Goal: Information Seeking & Learning: Learn about a topic

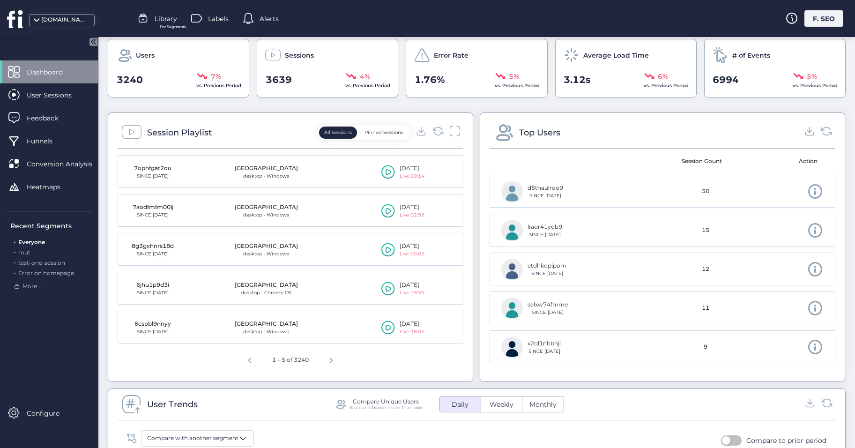
scroll to position [187, 0]
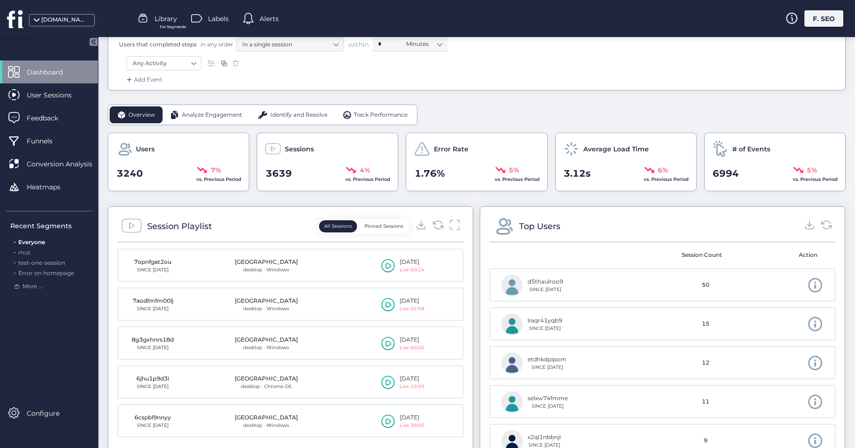
click at [217, 112] on span "Analyze Engagement" at bounding box center [212, 115] width 60 height 9
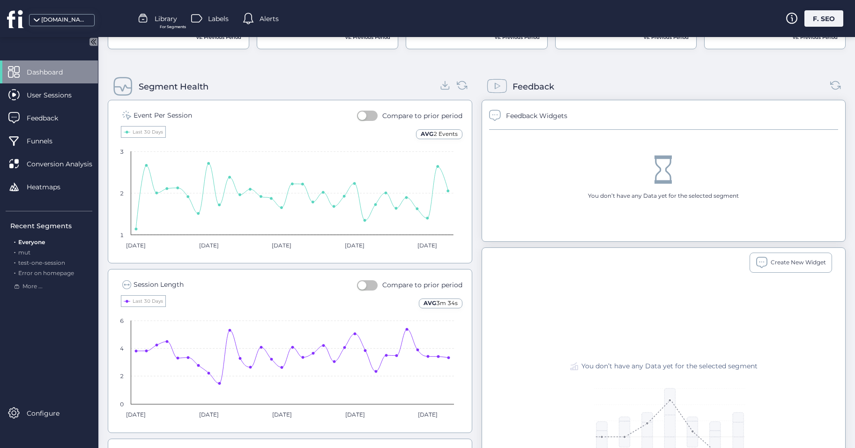
scroll to position [376, 0]
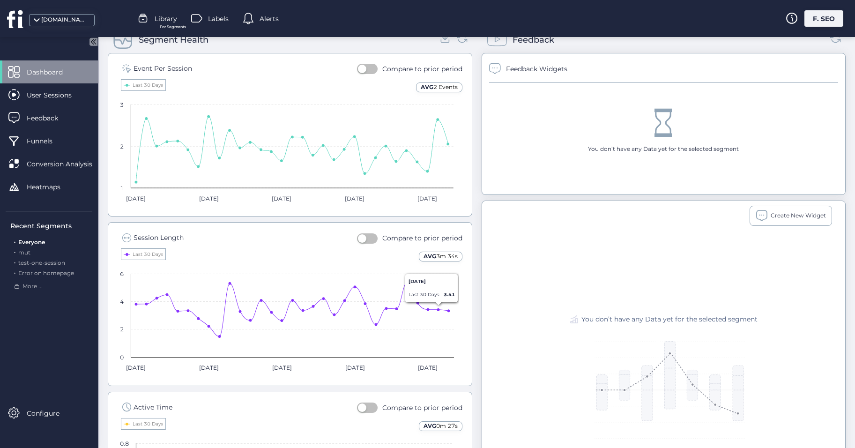
click at [368, 235] on button "button" at bounding box center [367, 238] width 21 height 10
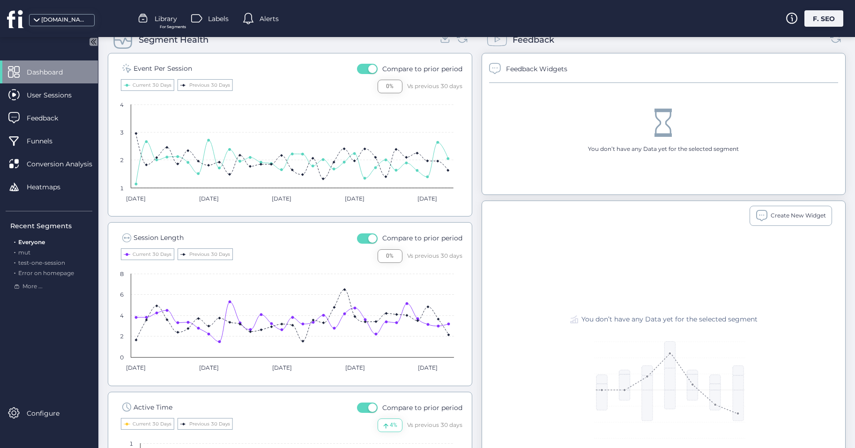
click at [363, 236] on button "button" at bounding box center [367, 238] width 21 height 10
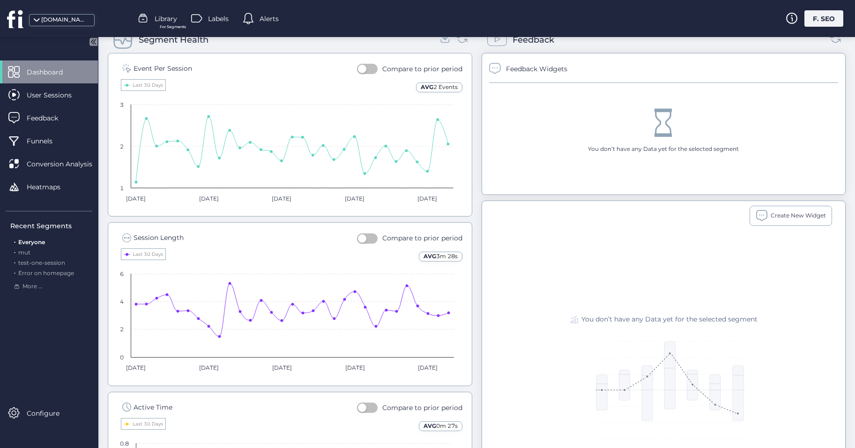
click at [363, 236] on span "button" at bounding box center [362, 238] width 8 height 8
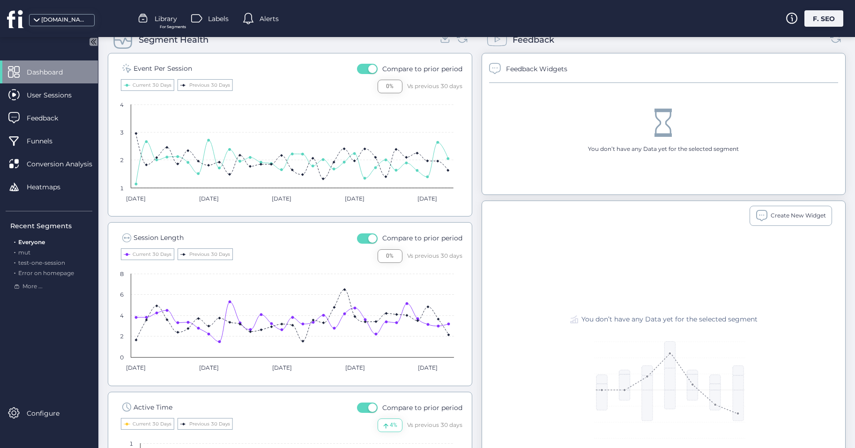
click at [358, 239] on button "button" at bounding box center [367, 238] width 21 height 10
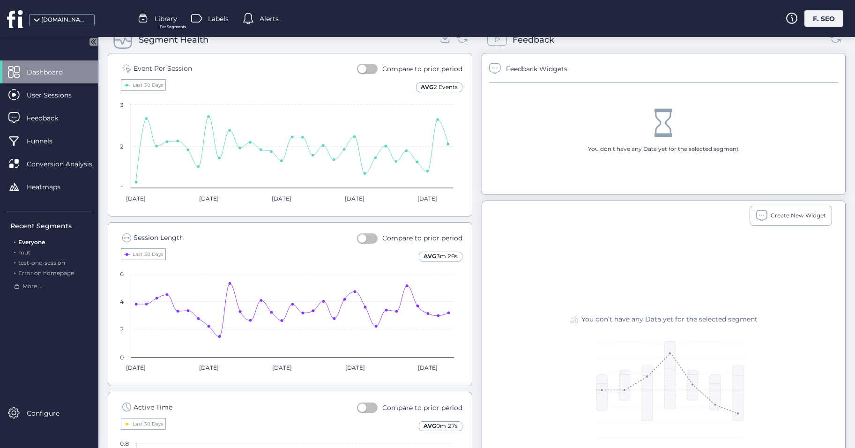
click at [360, 238] on span "button" at bounding box center [362, 238] width 8 height 8
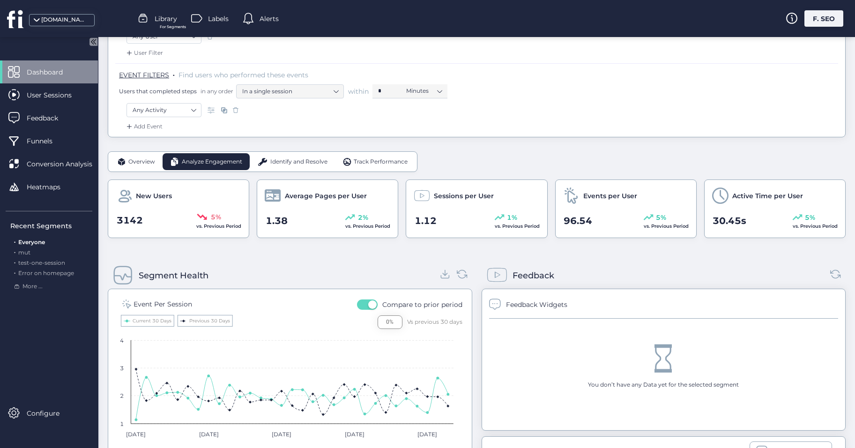
scroll to position [0, 0]
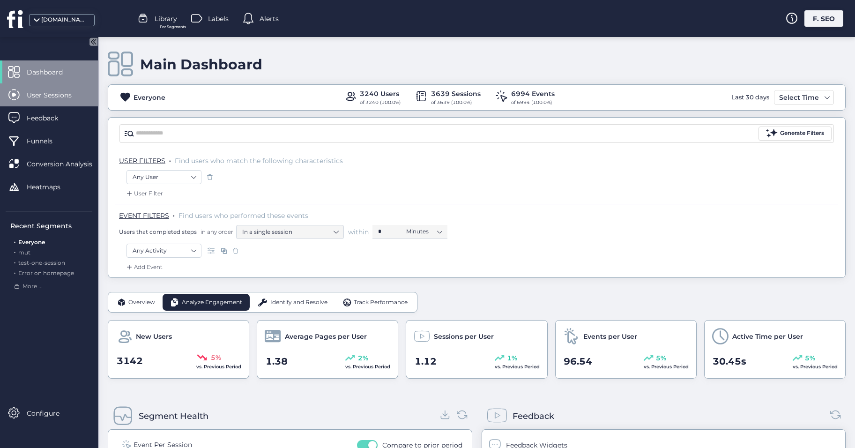
click at [60, 90] on span "User Sessions" at bounding box center [56, 95] width 59 height 10
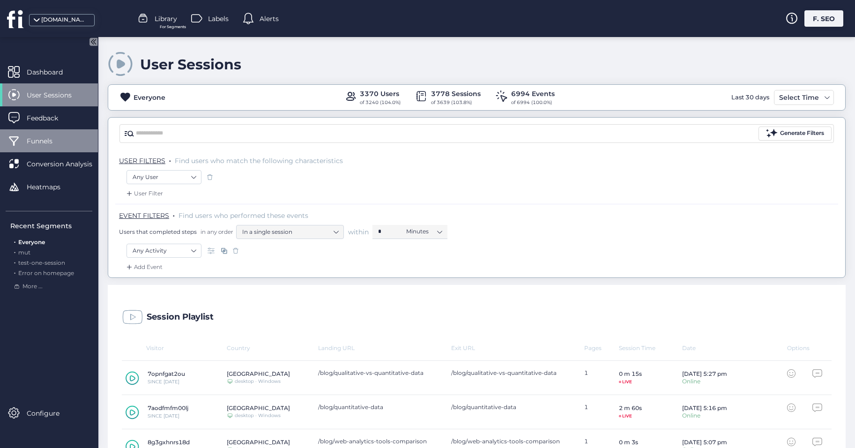
click at [52, 149] on div "Funnels" at bounding box center [49, 140] width 98 height 23
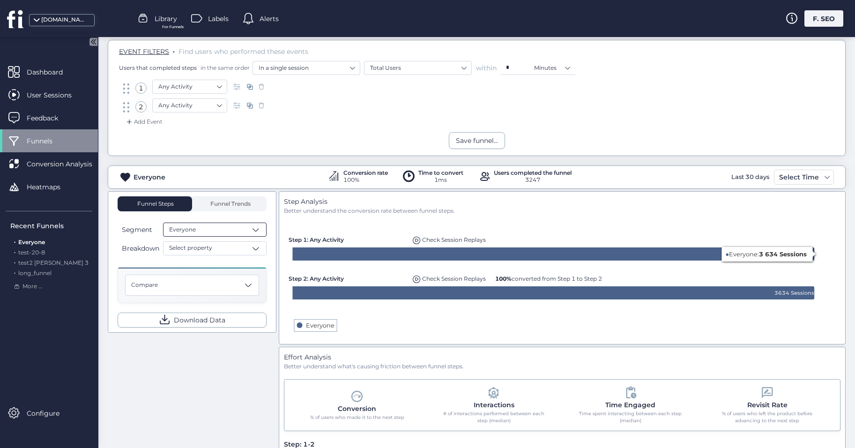
scroll to position [94, 0]
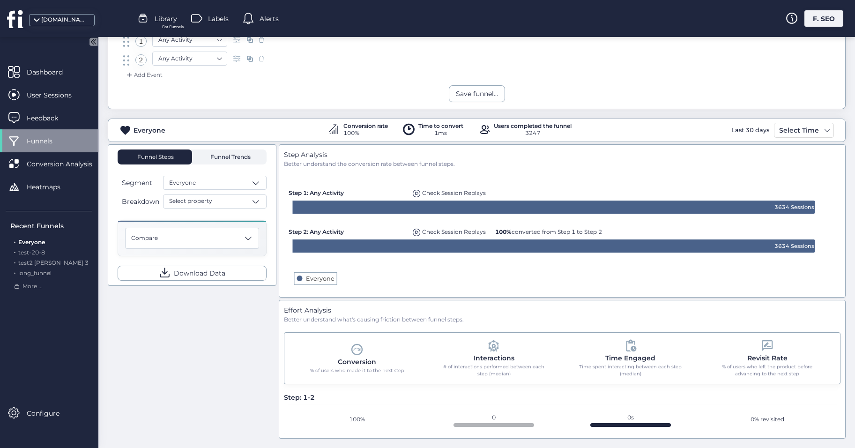
click at [243, 159] on span "Funnel Trends" at bounding box center [229, 157] width 43 height 6
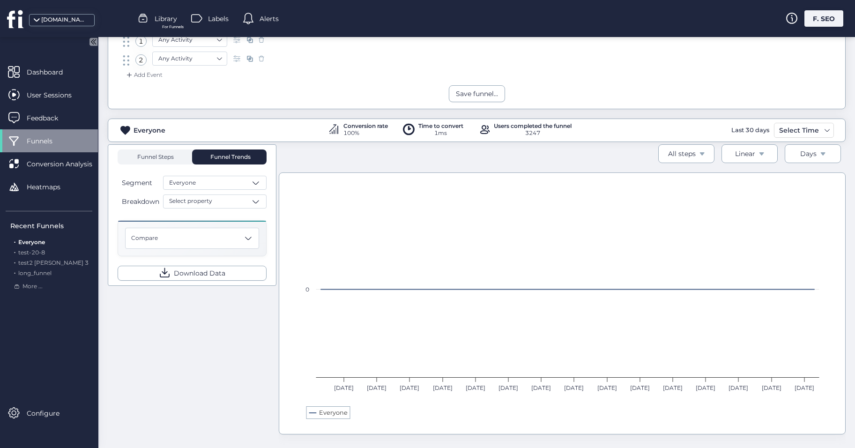
click at [166, 158] on span "Funnel Steps" at bounding box center [154, 157] width 37 height 6
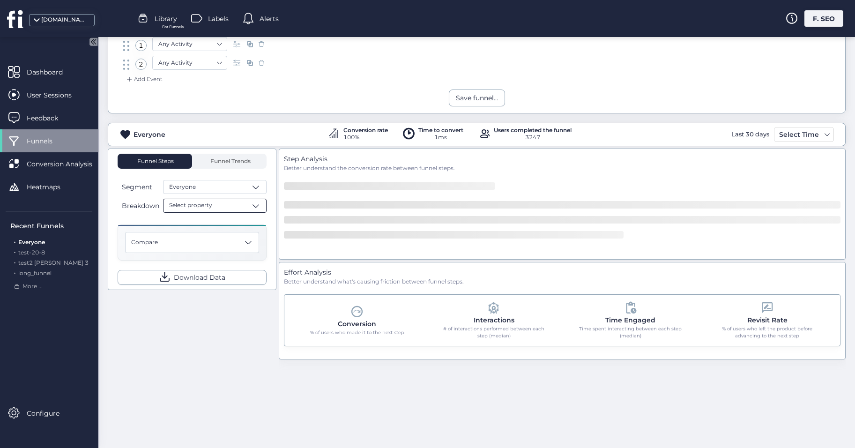
scroll to position [94, 0]
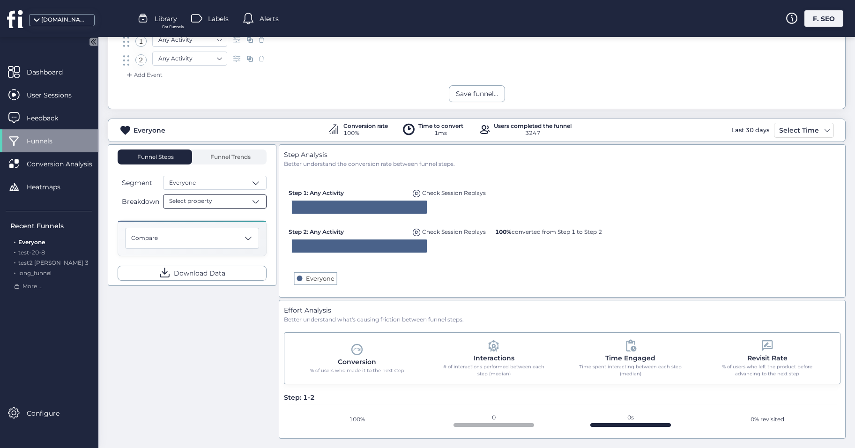
click at [227, 205] on div "Select property" at bounding box center [215, 201] width 104 height 14
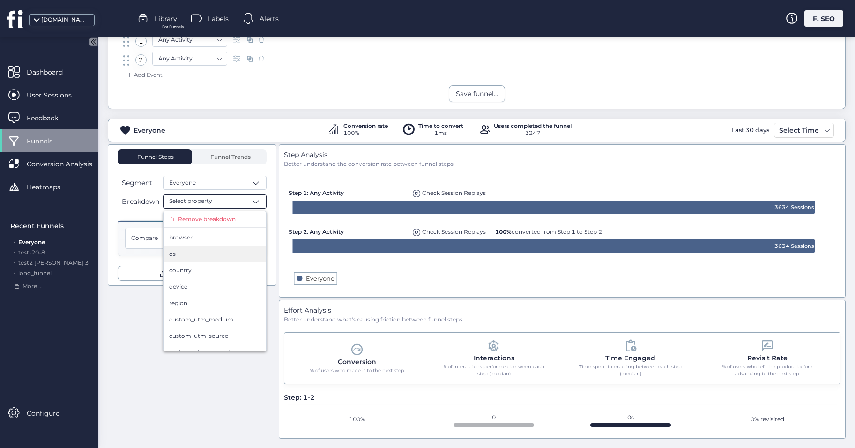
click at [215, 257] on div "os" at bounding box center [214, 254] width 91 height 9
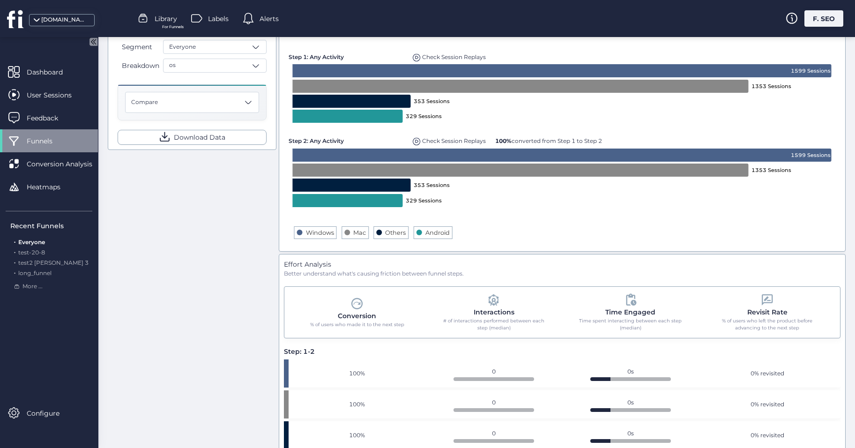
scroll to position [183, 0]
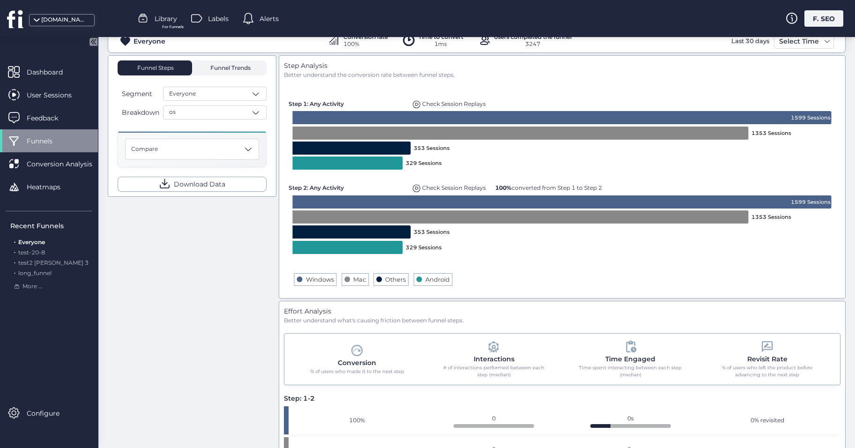
click at [239, 67] on span "Funnel Trends" at bounding box center [229, 68] width 43 height 6
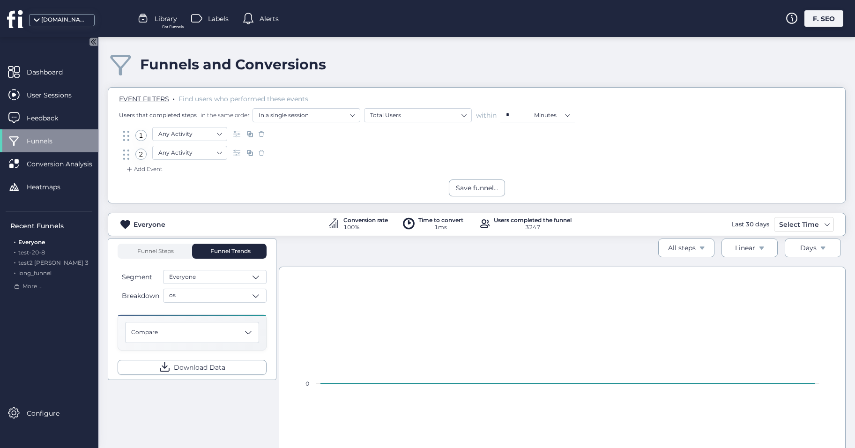
click at [61, 145] on span "Funnels" at bounding box center [47, 141] width 40 height 10
click at [161, 261] on div "Funnel Steps Funnel Trends Segment Everyone Breakdown os Compare Download Data" at bounding box center [192, 309] width 149 height 131
click at [158, 249] on span "Funnel Steps" at bounding box center [154, 251] width 37 height 6
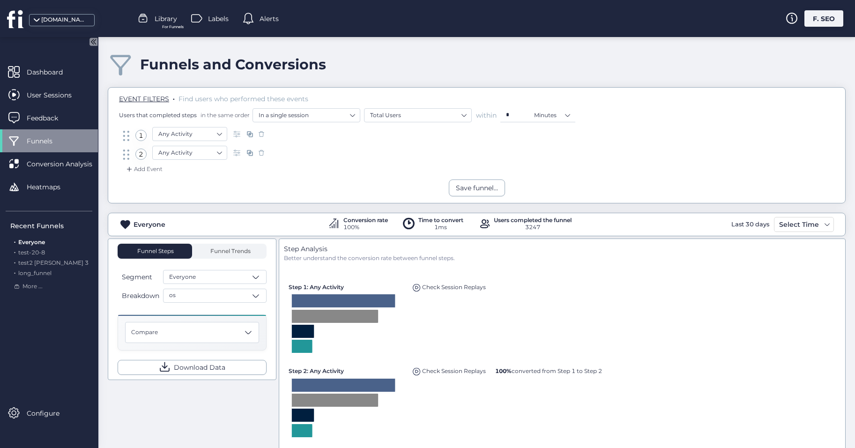
scroll to position [94, 0]
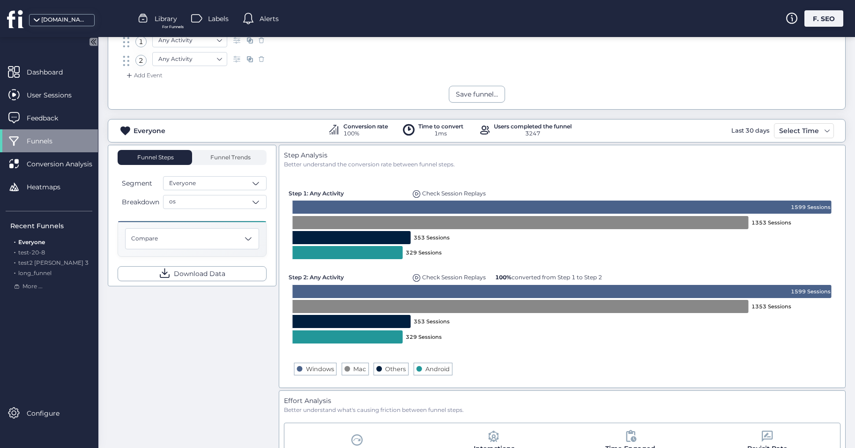
click at [418, 275] on span at bounding box center [417, 278] width 8 height 8
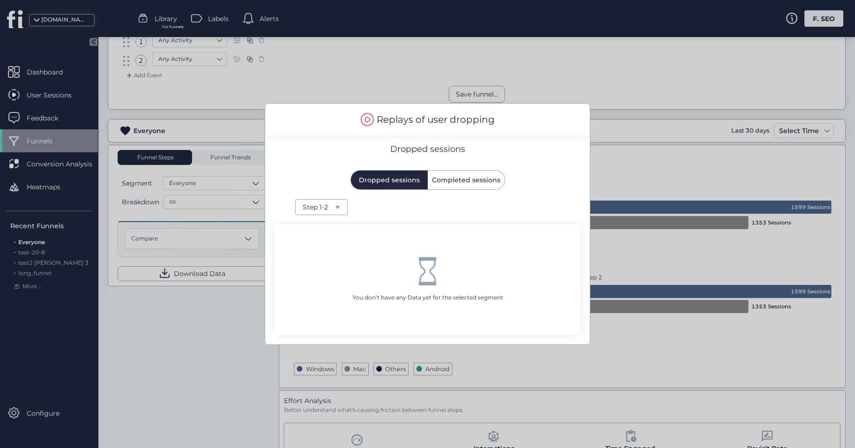
click at [229, 323] on div at bounding box center [427, 224] width 855 height 448
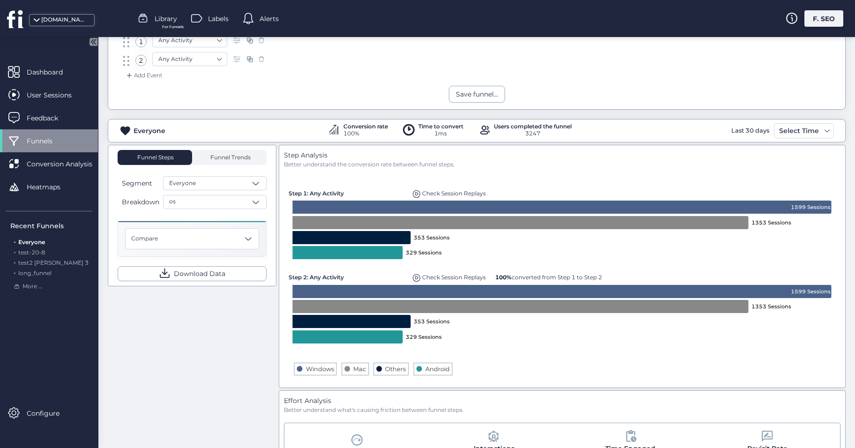
scroll to position [0, 0]
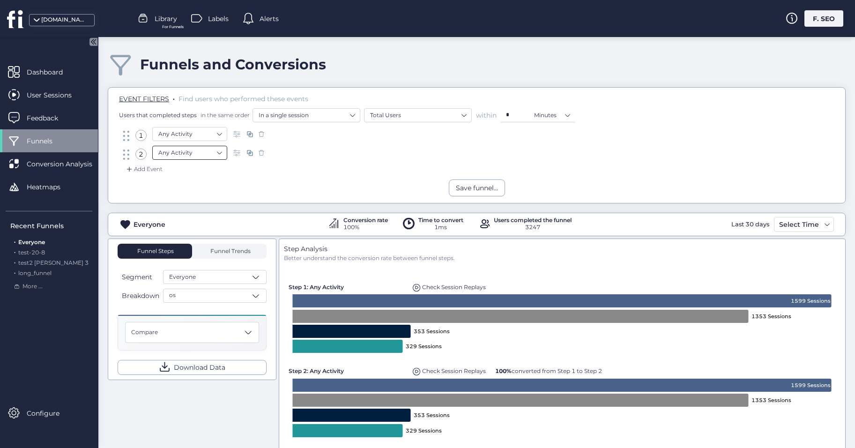
click at [195, 153] on nz-select-item "Any Activity" at bounding box center [189, 153] width 63 height 14
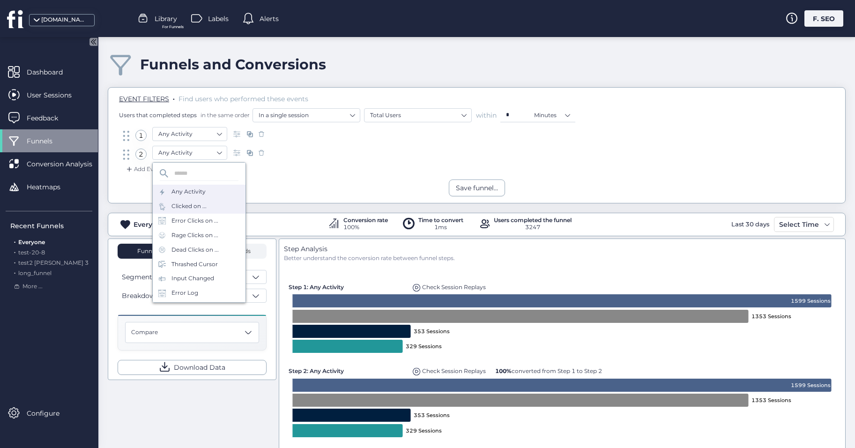
click at [207, 210] on div "Clicked on ..." at bounding box center [199, 206] width 93 height 15
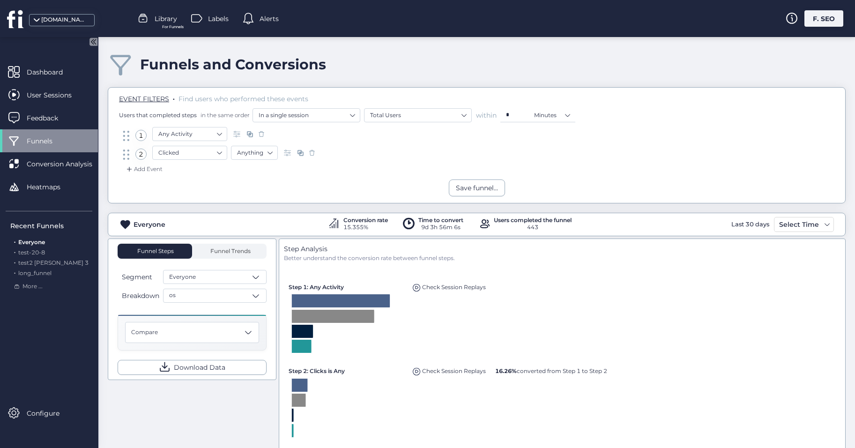
scroll to position [94, 0]
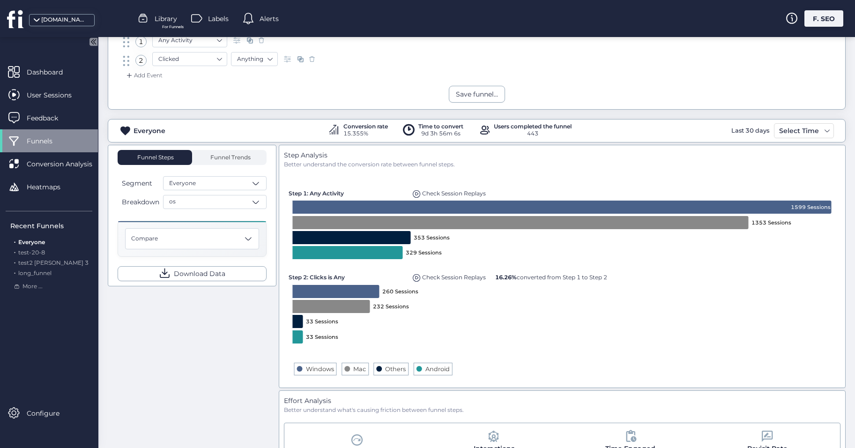
click at [417, 276] on span at bounding box center [417, 278] width 8 height 8
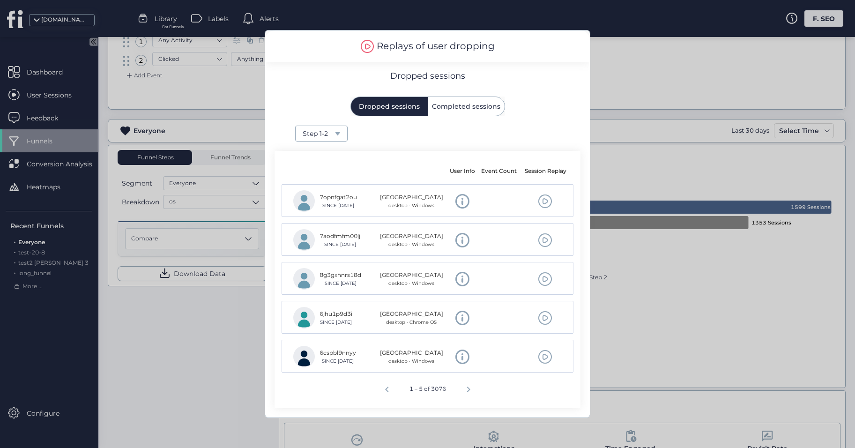
click at [723, 246] on div at bounding box center [427, 224] width 855 height 448
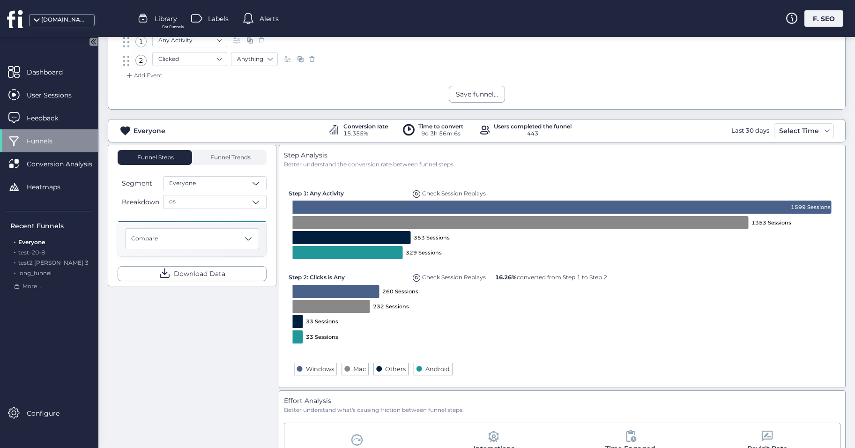
scroll to position [140, 0]
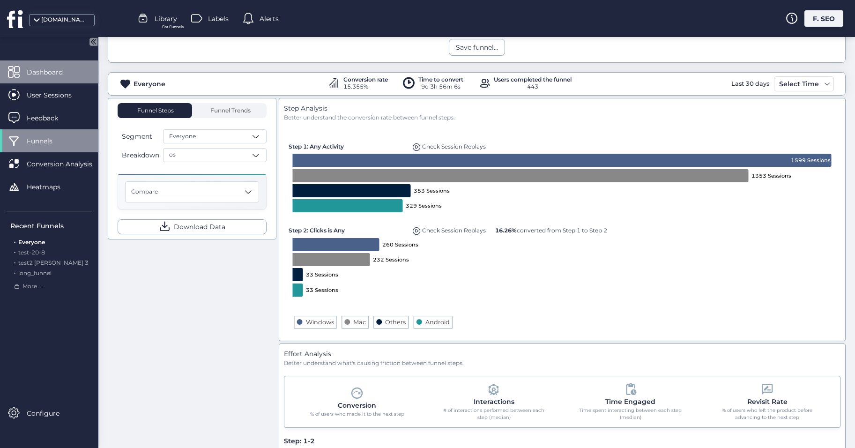
click at [52, 67] on span "Dashboard" at bounding box center [52, 72] width 50 height 10
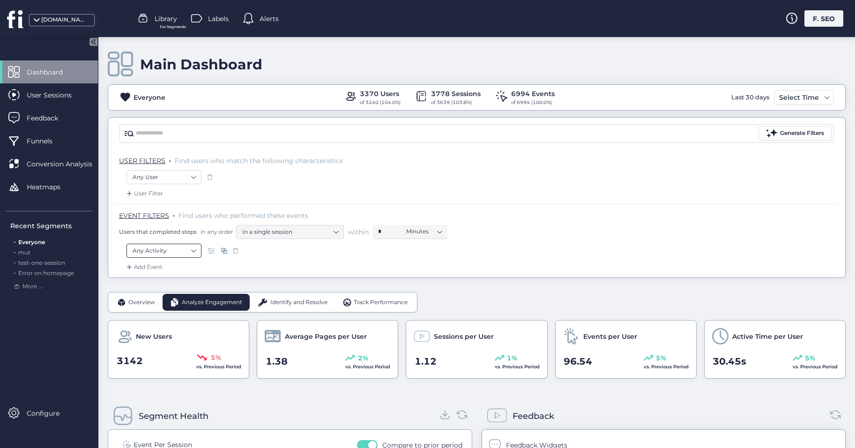
click at [162, 251] on nz-select-item "Any Activity" at bounding box center [164, 251] width 63 height 14
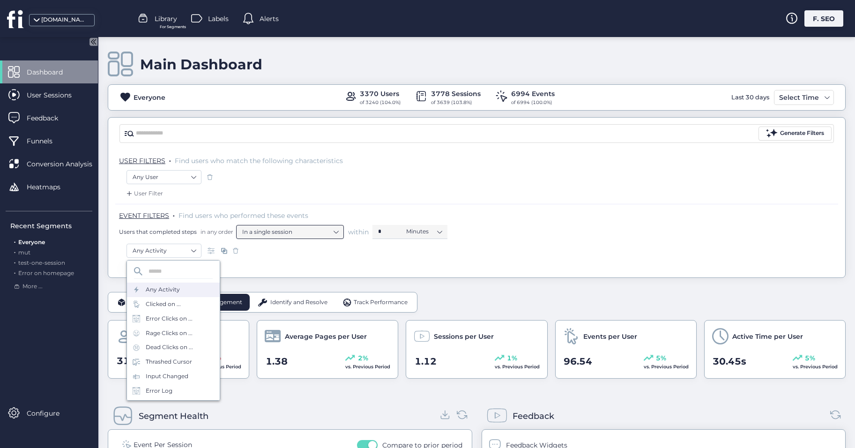
click at [315, 235] on nz-select-item "In a single session" at bounding box center [290, 232] width 96 height 14
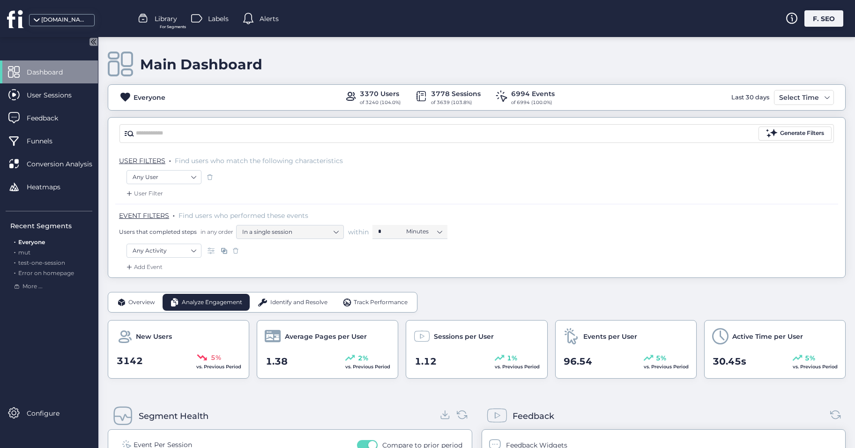
click at [399, 261] on div "Any Activity" at bounding box center [476, 253] width 700 height 19
click at [51, 141] on span "Funnels" at bounding box center [47, 141] width 40 height 10
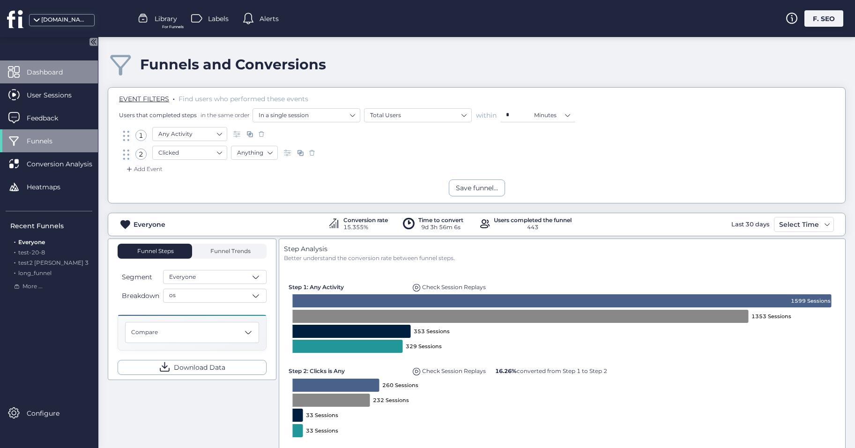
click at [59, 77] on span "Dashboard" at bounding box center [52, 72] width 50 height 10
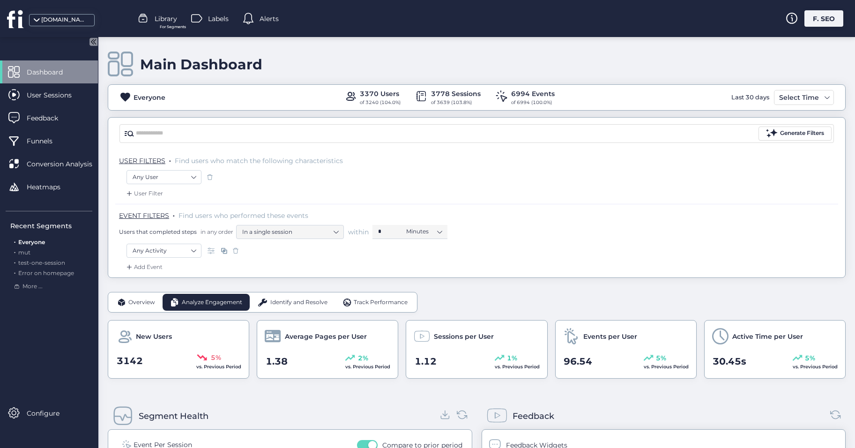
drag, startPoint x: 248, startPoint y: 331, endPoint x: 250, endPoint y: 338, distance: 7.7
click at [250, 338] on div "New Users 3142 5% vs. Previous Period Average Pages per User 1.38 2% vs. Previo…" at bounding box center [477, 349] width 738 height 59
click at [250, 325] on div "New Users 3142 5% vs. Previous Period Average Pages per User 1.38 2% vs. Previo…" at bounding box center [477, 349] width 738 height 59
click at [772, 427] on div "Feedback" at bounding box center [663, 416] width 364 height 26
